Goal: Find specific page/section: Find specific page/section

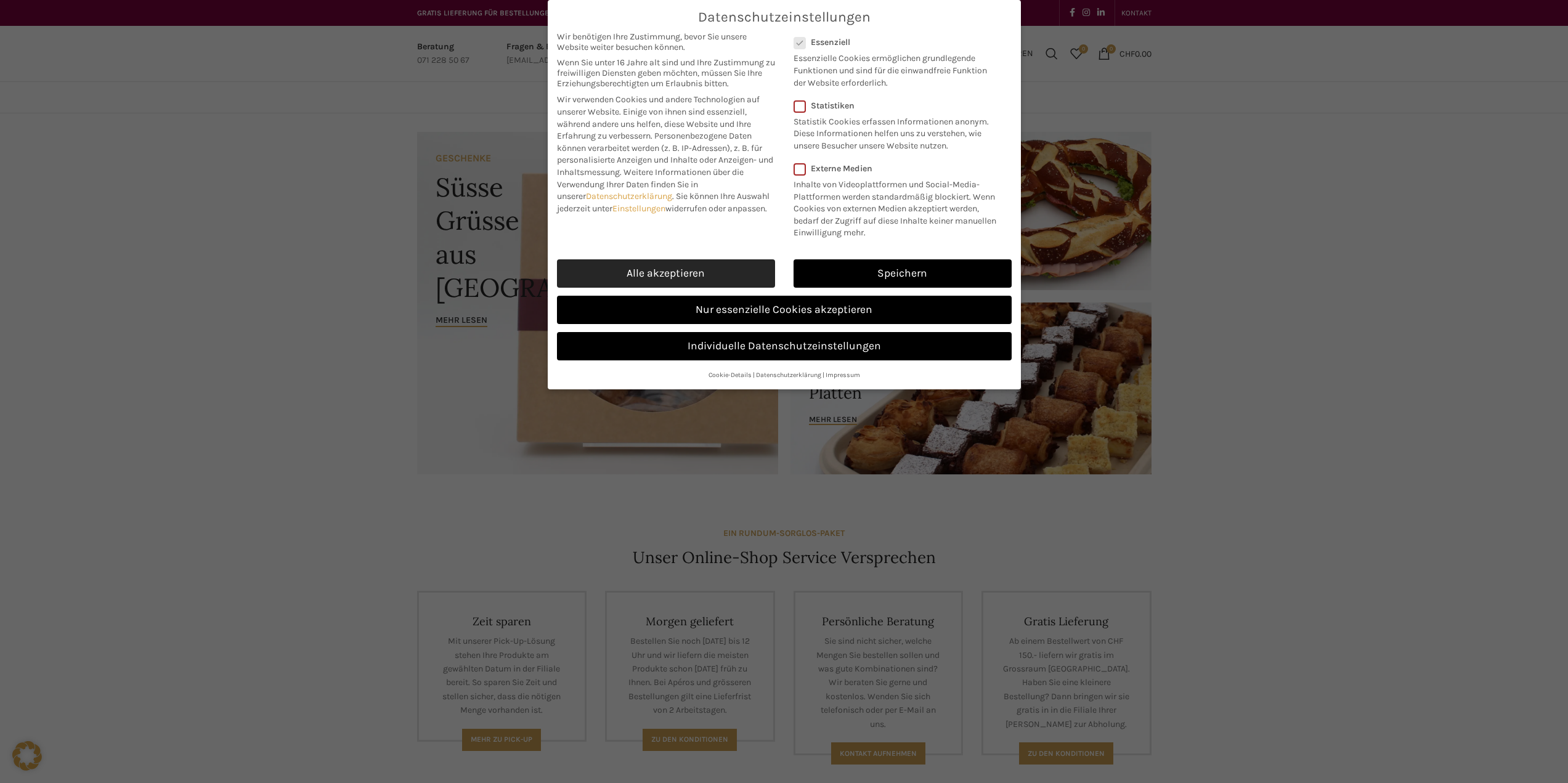
click at [757, 269] on link "Alle akzeptieren" at bounding box center [666, 273] width 218 height 28
checkbox input "true"
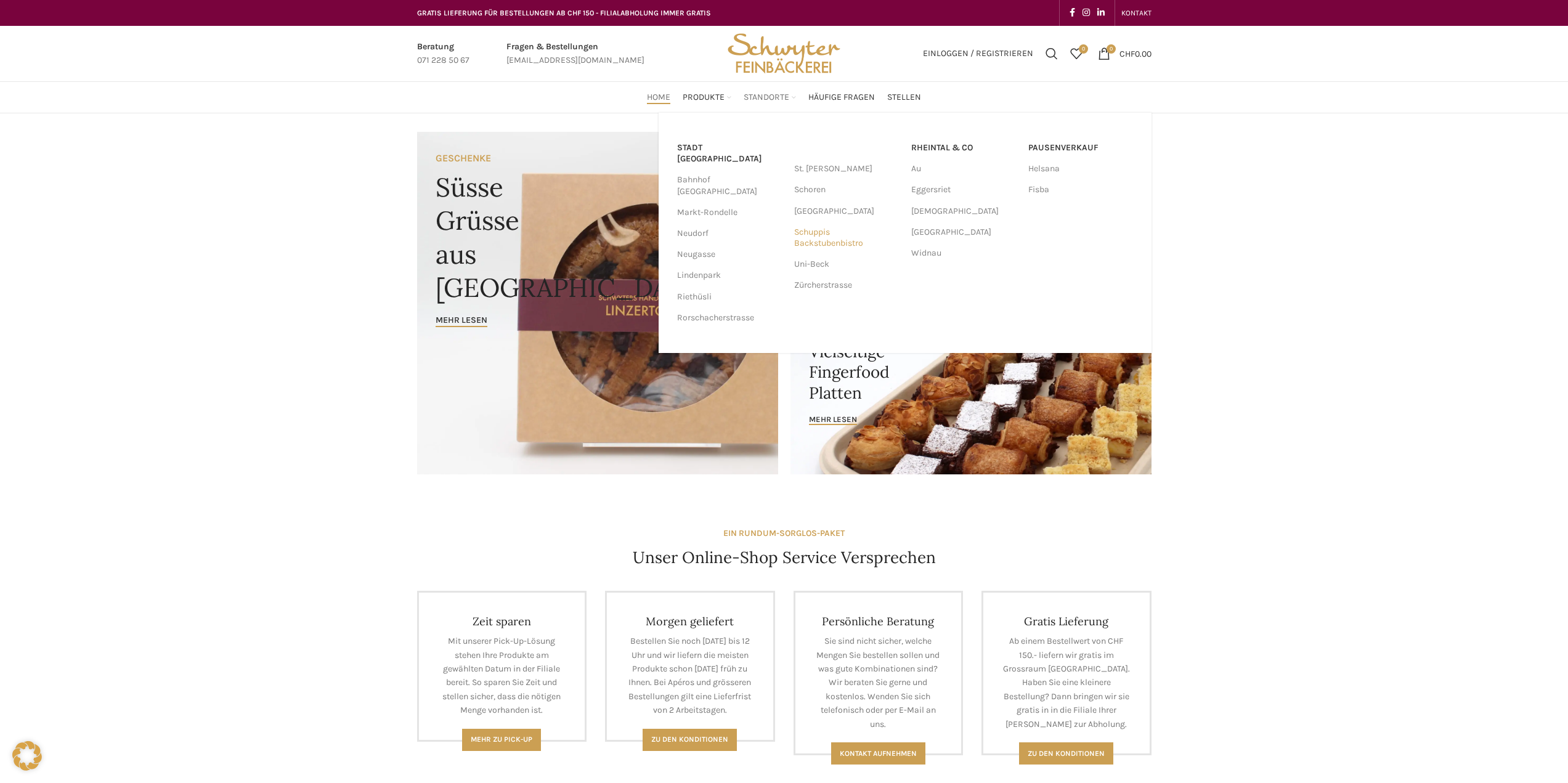
click at [814, 239] on link "Schuppis Backstubenbistro" at bounding box center [846, 238] width 104 height 32
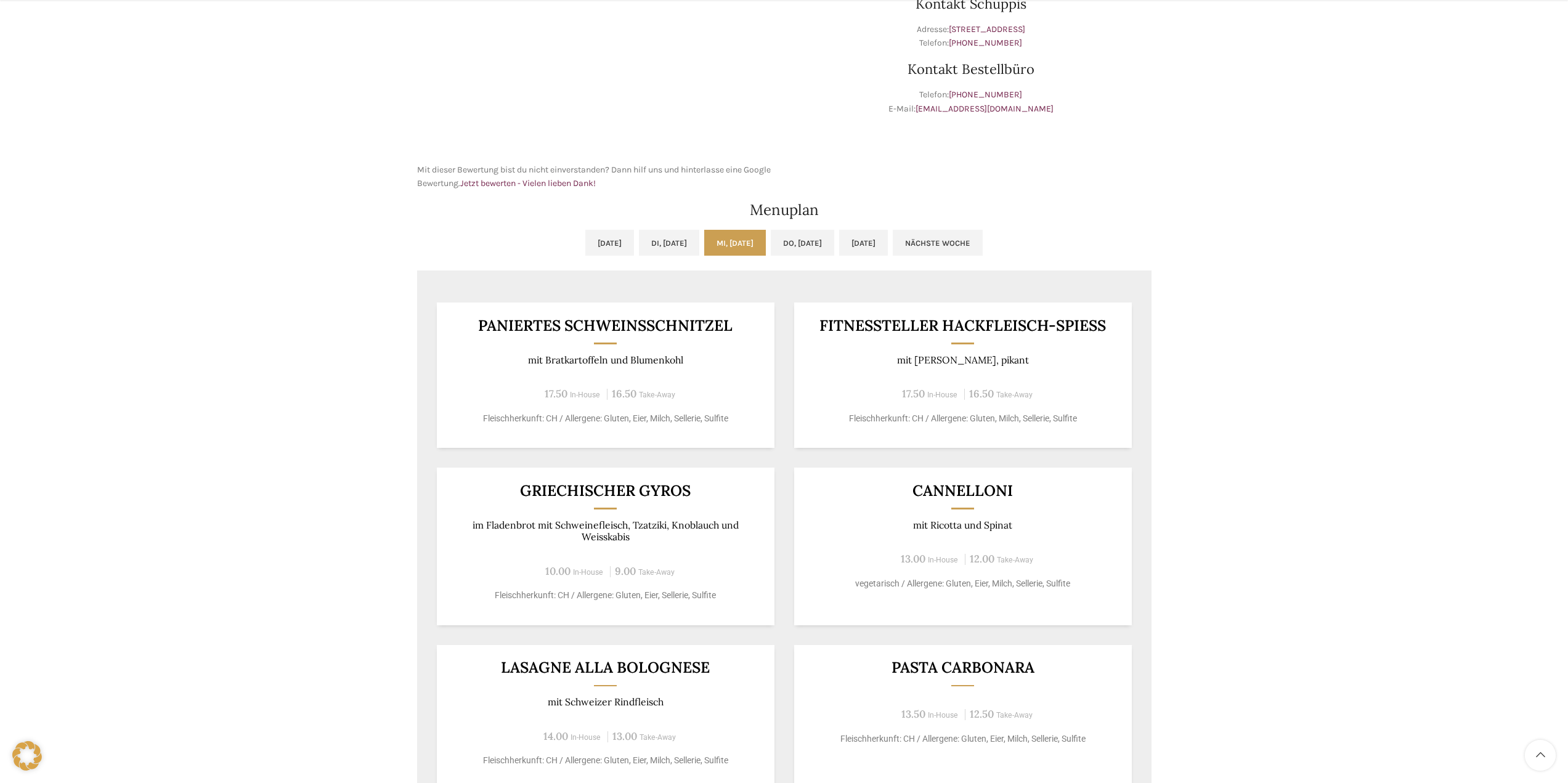
scroll to position [492, 0]
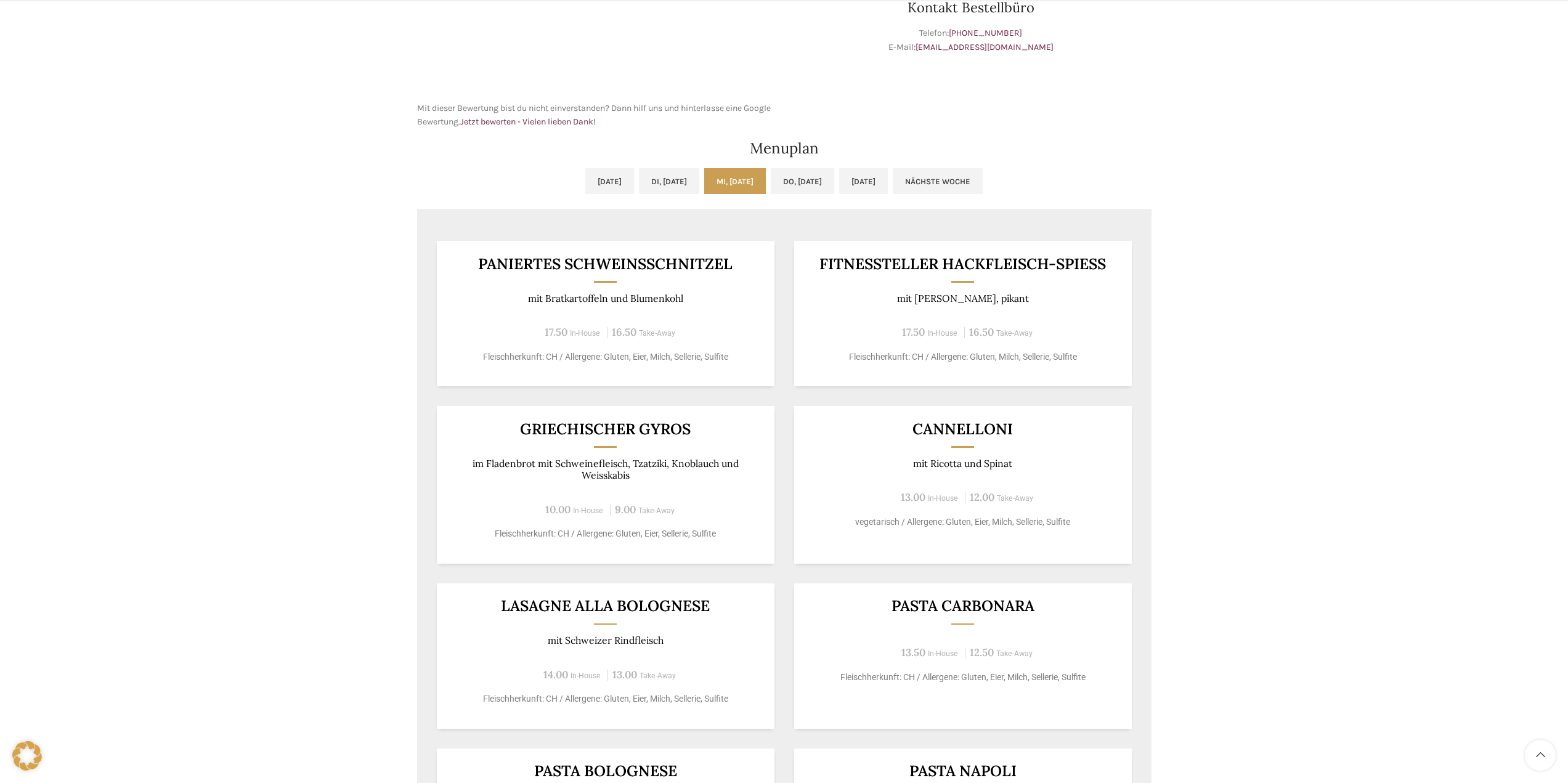
click at [1211, 552] on div "Backstubenbistro Schuppis Wochentag ÖFFNUNGSZEITEN [PERSON_NAME] 06:00 - 16:30 …" at bounding box center [784, 271] width 1568 height 1301
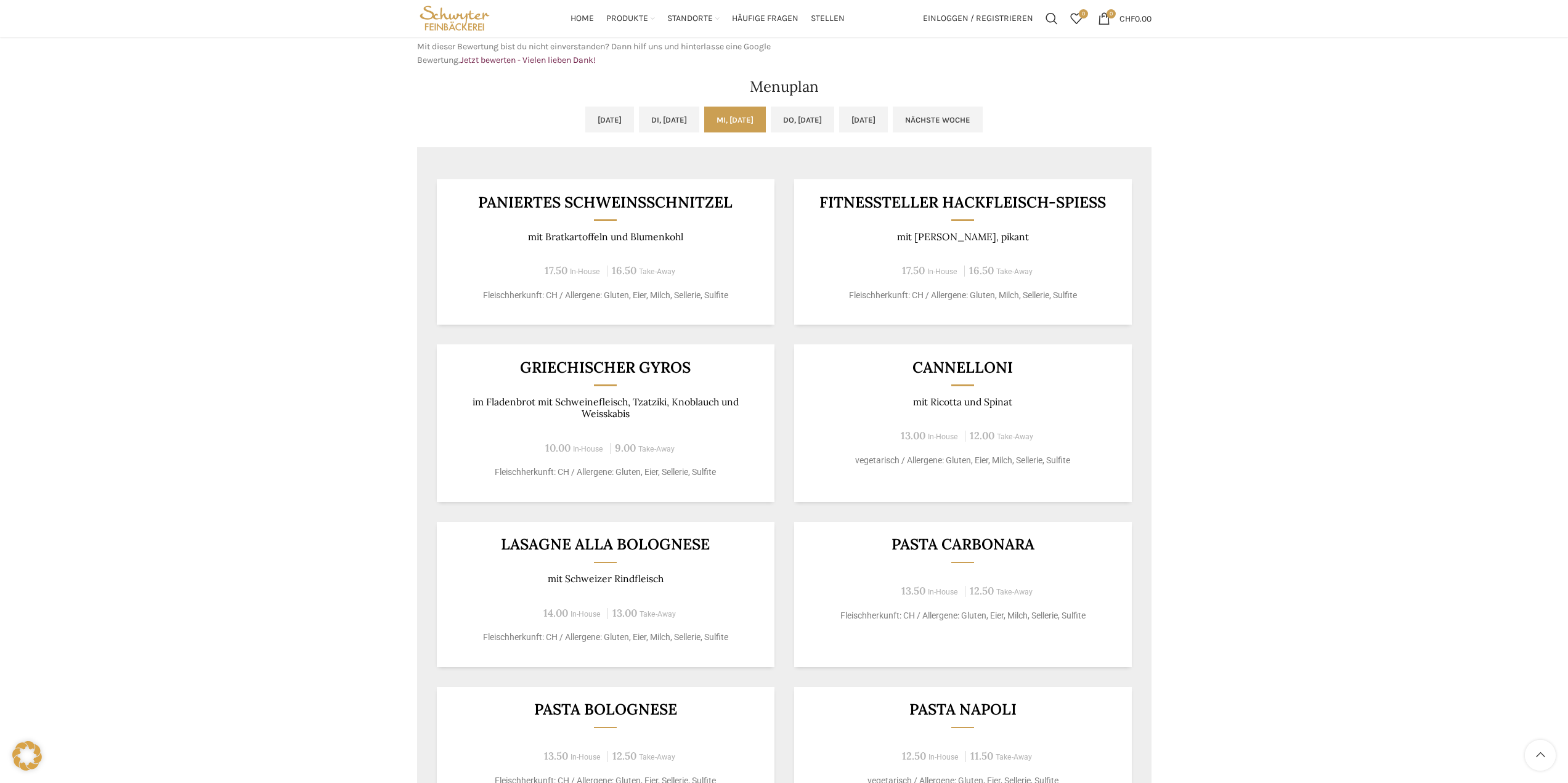
scroll to position [431, 0]
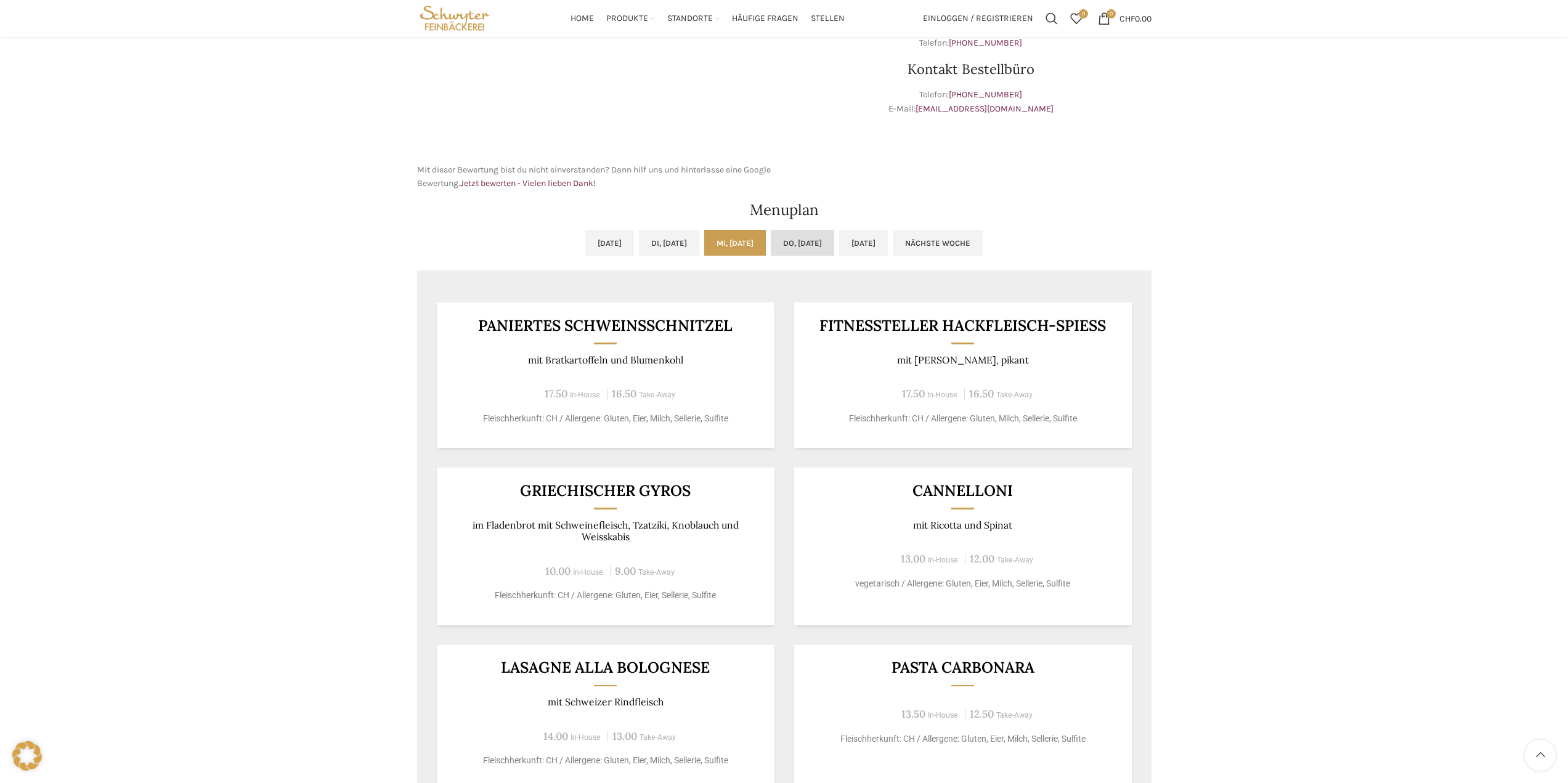
click at [816, 244] on link "Do, [DATE]" at bounding box center [802, 242] width 63 height 26
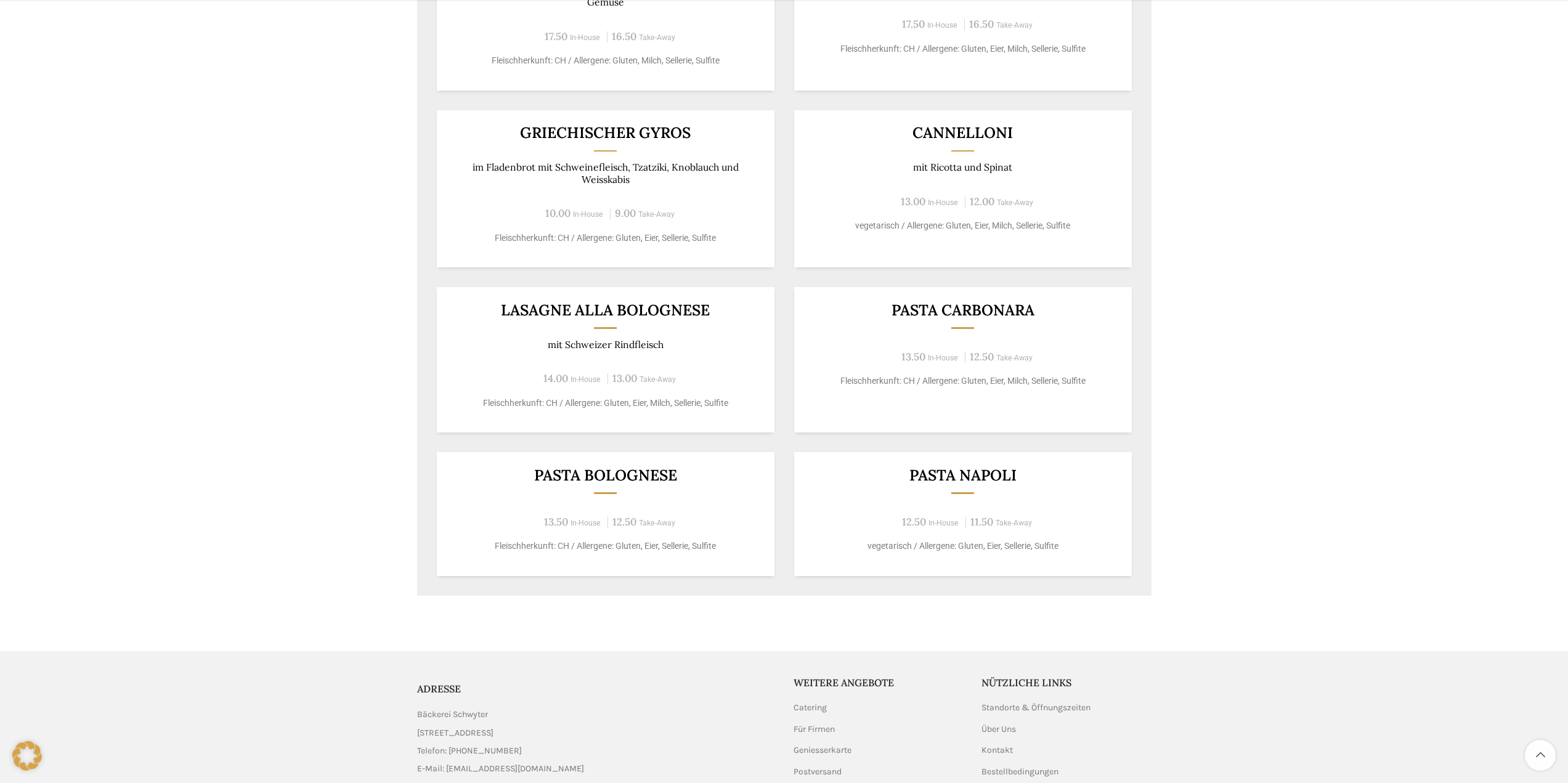
scroll to position [862, 0]
